Goal: Check status: Check status

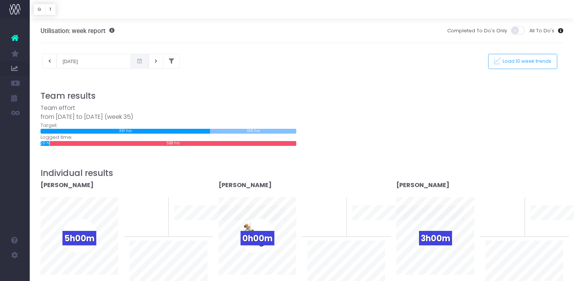
drag, startPoint x: 130, startPoint y: 59, endPoint x: 131, endPoint y: 67, distance: 7.8
click at [136, 61] on icon at bounding box center [139, 61] width 6 height 0
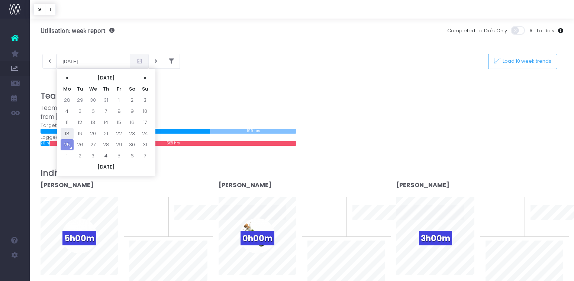
click at [71, 134] on td "18" at bounding box center [67, 133] width 13 height 11
type input "[DATE]"
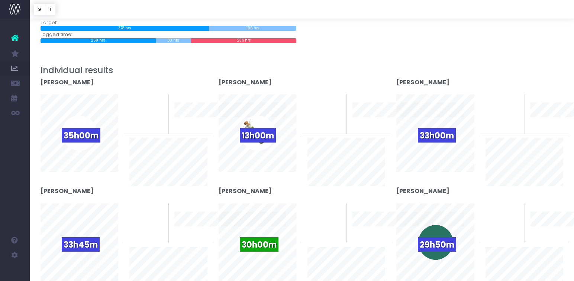
scroll to position [178, 0]
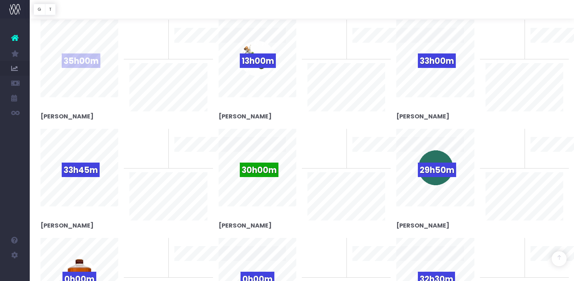
click at [73, 60] on span "35h00m" at bounding box center [81, 61] width 39 height 14
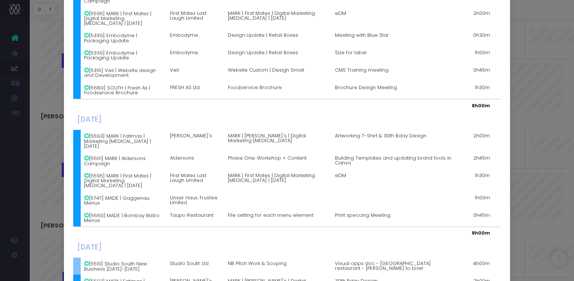
scroll to position [357, 0]
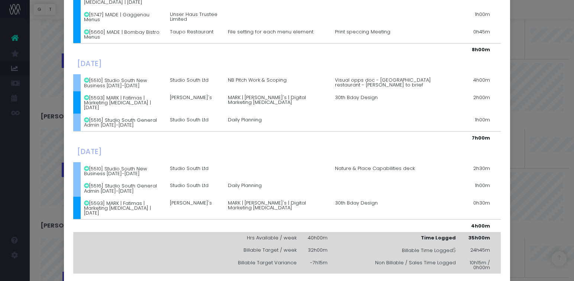
click at [564, 57] on div "Details for [PERSON_NAME] × [DATE] [5689] SOUTH | Fresh As | Foodservice Brochu…" at bounding box center [287, 140] width 574 height 281
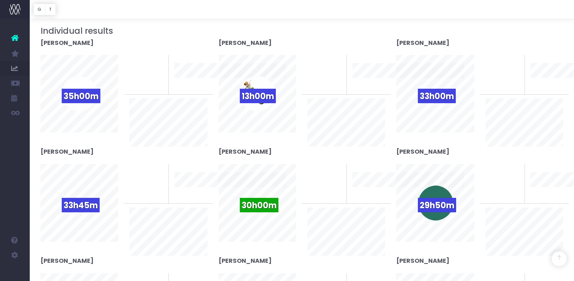
scroll to position [142, 0]
drag, startPoint x: 439, startPoint y: 97, endPoint x: 445, endPoint y: 101, distance: 7.4
click at [439, 97] on span "33h00m" at bounding box center [437, 96] width 38 height 14
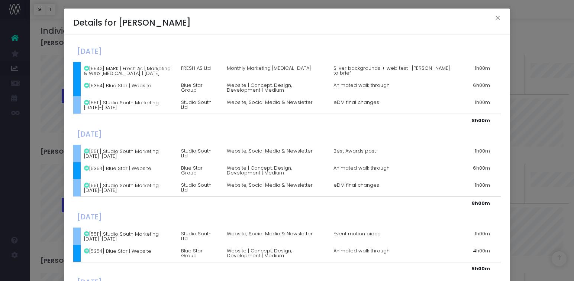
scroll to position [216, 0]
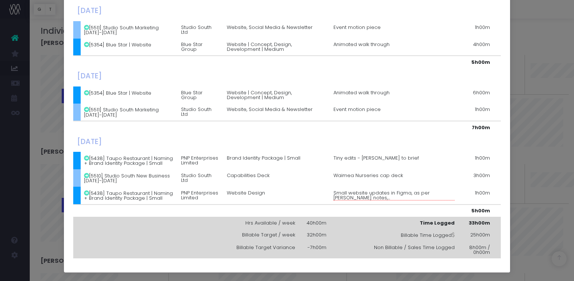
click at [547, 111] on div "Details for [PERSON_NAME] × [DATE] [5542] MARK | Fresh As | Marketing & Web [ME…" at bounding box center [287, 140] width 574 height 281
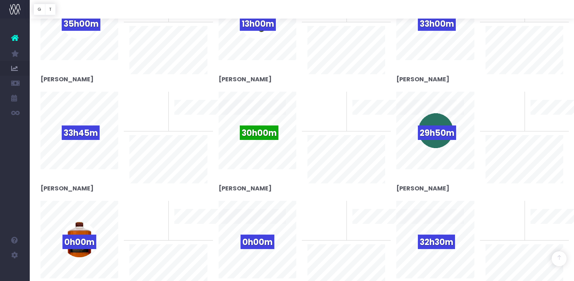
scroll to position [219, 0]
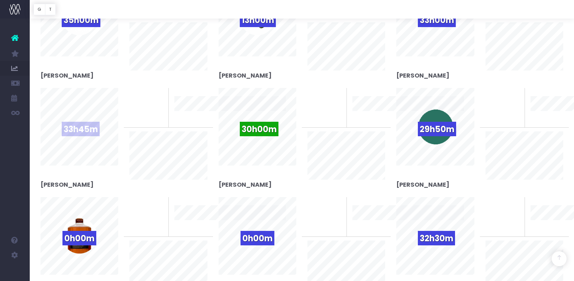
click at [70, 132] on span "33h45m" at bounding box center [81, 129] width 38 height 14
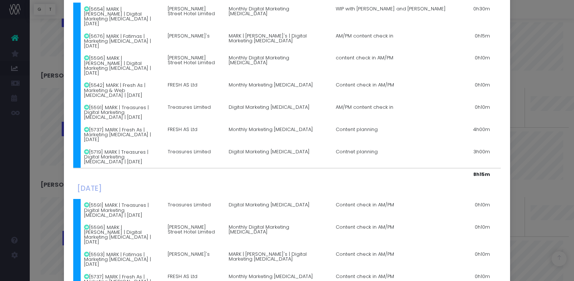
scroll to position [678, 0]
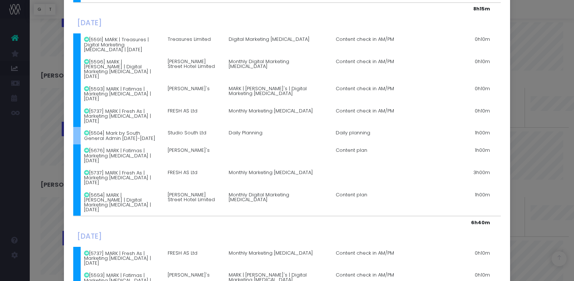
click at [556, 57] on div "Details for [PERSON_NAME] × [DATE] [5654] MARK | [PERSON_NAME] | Digital Market…" at bounding box center [287, 140] width 574 height 281
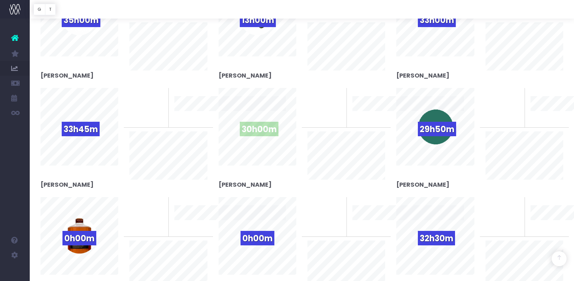
click at [255, 127] on span "30h00m" at bounding box center [259, 129] width 39 height 14
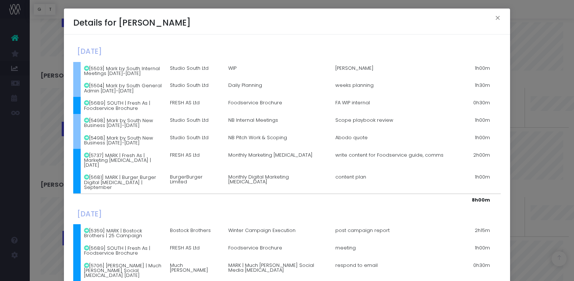
drag, startPoint x: 271, startPoint y: 125, endPoint x: 274, endPoint y: 129, distance: 5.7
click at [271, 125] on td "NB Internal Meetings" at bounding box center [278, 122] width 107 height 17
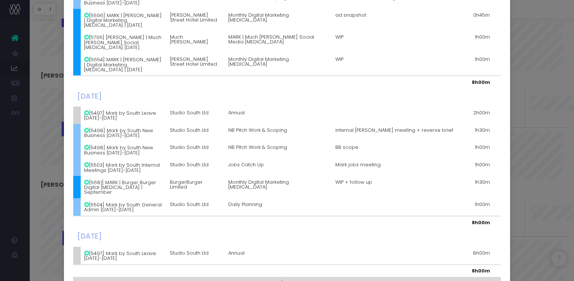
scroll to position [511, 0]
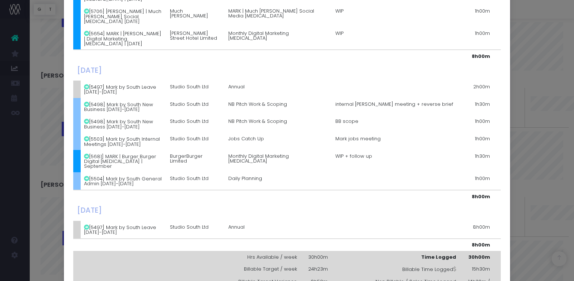
drag, startPoint x: 559, startPoint y: 70, endPoint x: 554, endPoint y: 77, distance: 8.0
click at [557, 71] on div "Details for [PERSON_NAME] × [DATE] [5503] Mark by South Internal Meetings [DATE…" at bounding box center [287, 140] width 574 height 281
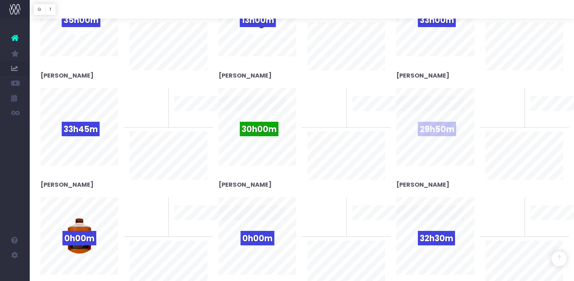
click at [443, 133] on span "29h50m" at bounding box center [437, 129] width 38 height 14
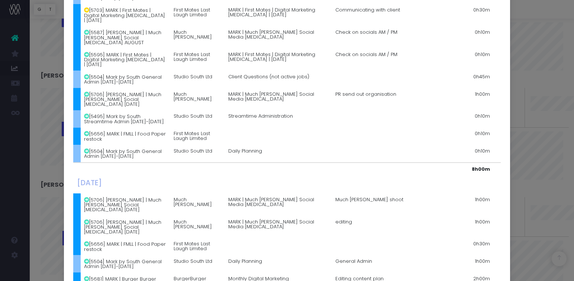
scroll to position [690, 0]
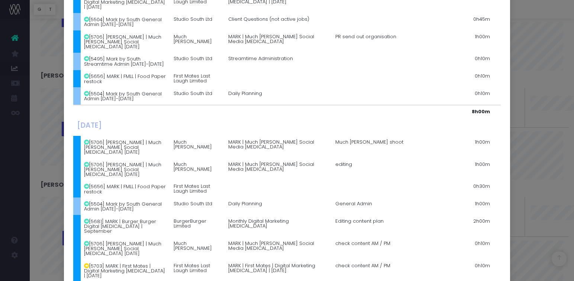
click at [547, 92] on div "Details for [PERSON_NAME] × [DATE] [5497] Mark by South Leave [DATE]-[DATE] Stu…" at bounding box center [287, 140] width 574 height 281
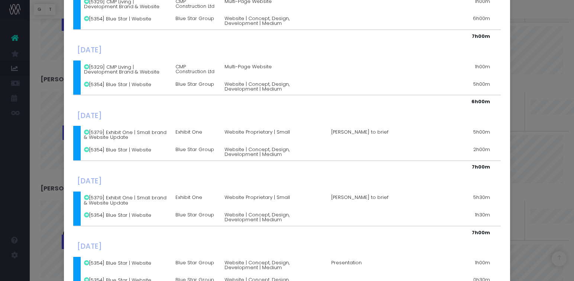
scroll to position [171, 0]
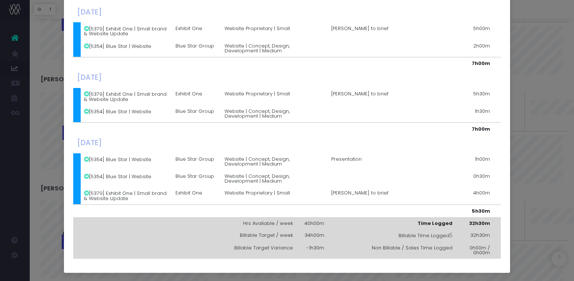
click at [538, 128] on div "Details for [PERSON_NAME] × [DATE] [5329] CMP Living | Development Brand & Webs…" at bounding box center [287, 140] width 574 height 281
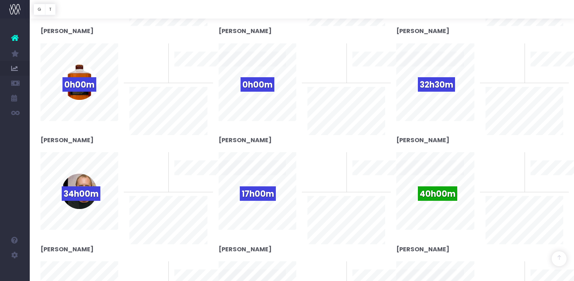
scroll to position [422, 0]
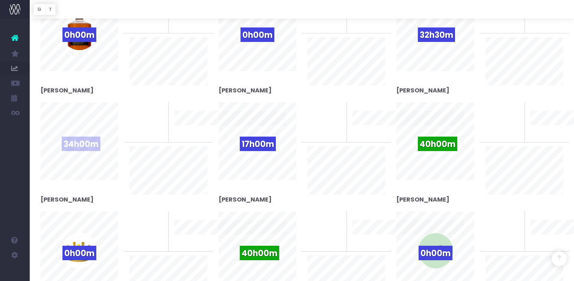
click at [72, 132] on div "34h00m" at bounding box center [79, 141] width 35 height 35
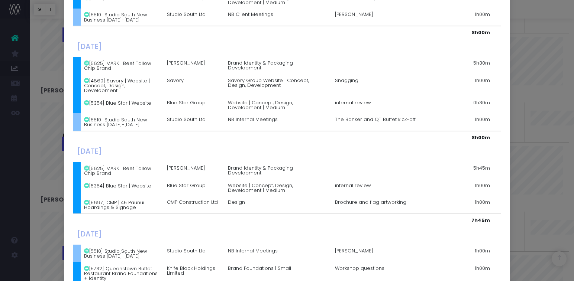
scroll to position [316, 0]
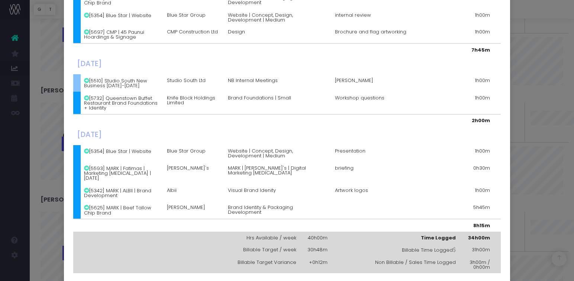
click at [544, 109] on div "Details for [PERSON_NAME] × [DATE] [5732] Queenstown Buffet Restaurant Brand Fo…" at bounding box center [287, 140] width 574 height 281
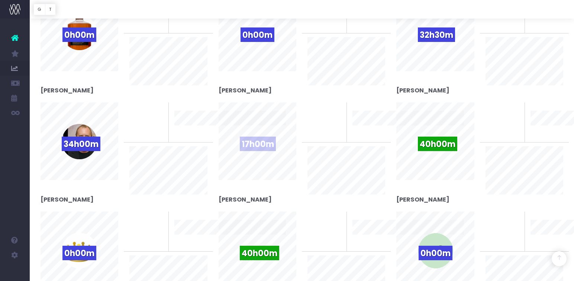
drag, startPoint x: 262, startPoint y: 136, endPoint x: 263, endPoint y: 148, distance: 12.3
click at [262, 136] on div "17h00m" at bounding box center [257, 141] width 35 height 35
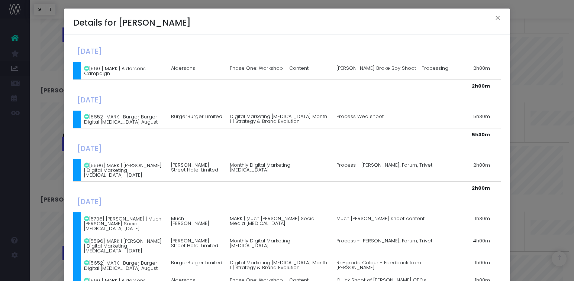
click at [259, 141] on td "[DATE]" at bounding box center [203, 150] width 260 height 18
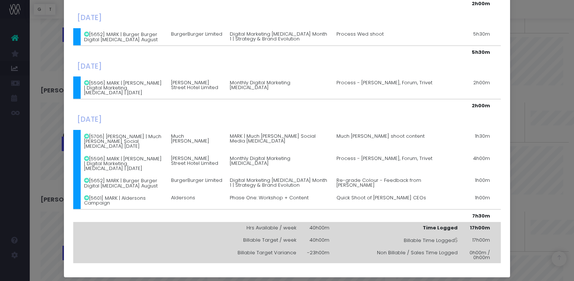
click at [537, 85] on div "Details for [PERSON_NAME] × [DATE] [5601] MARK | Aldersons Campaign Aldersons P…" at bounding box center [287, 140] width 574 height 281
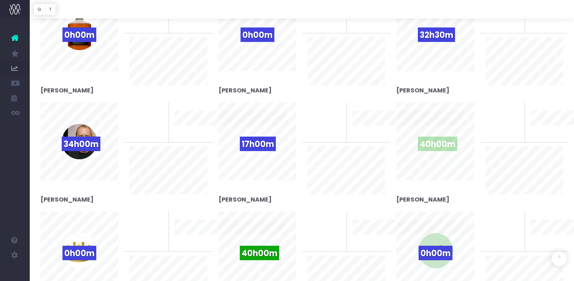
click at [451, 134] on div "40h00m" at bounding box center [435, 141] width 35 height 35
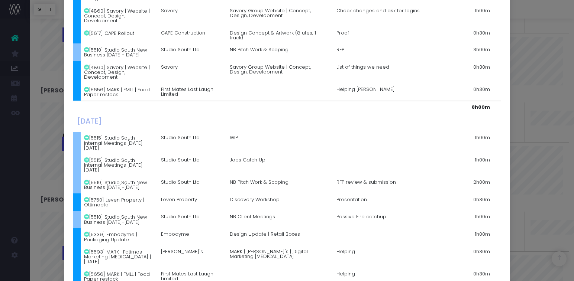
scroll to position [620, 0]
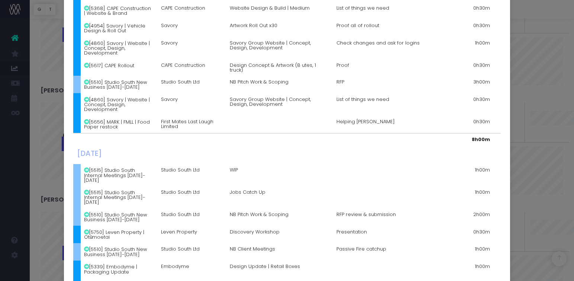
drag, startPoint x: 552, startPoint y: 168, endPoint x: 545, endPoint y: 189, distance: 22.2
click at [552, 168] on div "Details for [PERSON_NAME] × [DATE] [5515] Studio South Internal Meetings [DATE]…" at bounding box center [287, 140] width 574 height 281
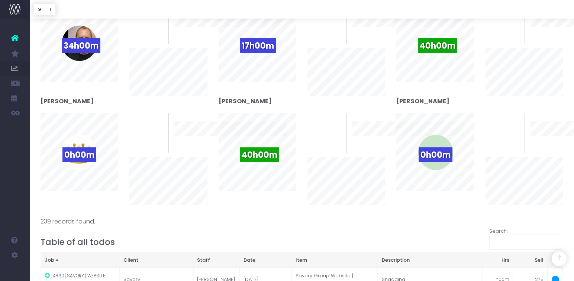
scroll to position [539, 0]
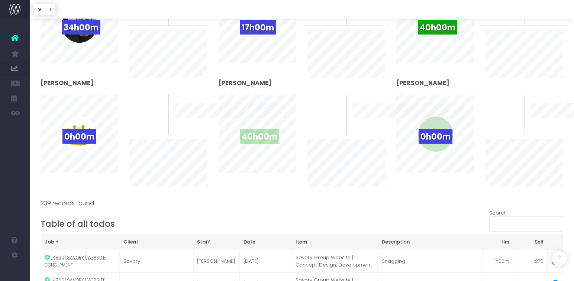
click at [248, 146] on div "40h00m" at bounding box center [257, 133] width 35 height 35
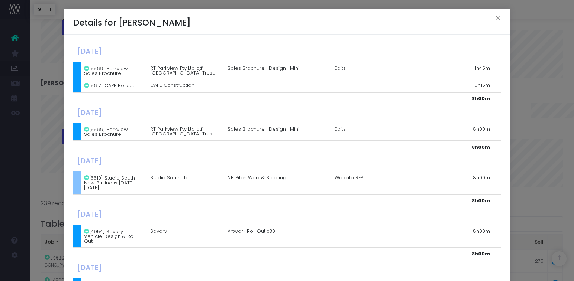
scroll to position [99, 0]
